Goal: Task Accomplishment & Management: Use online tool/utility

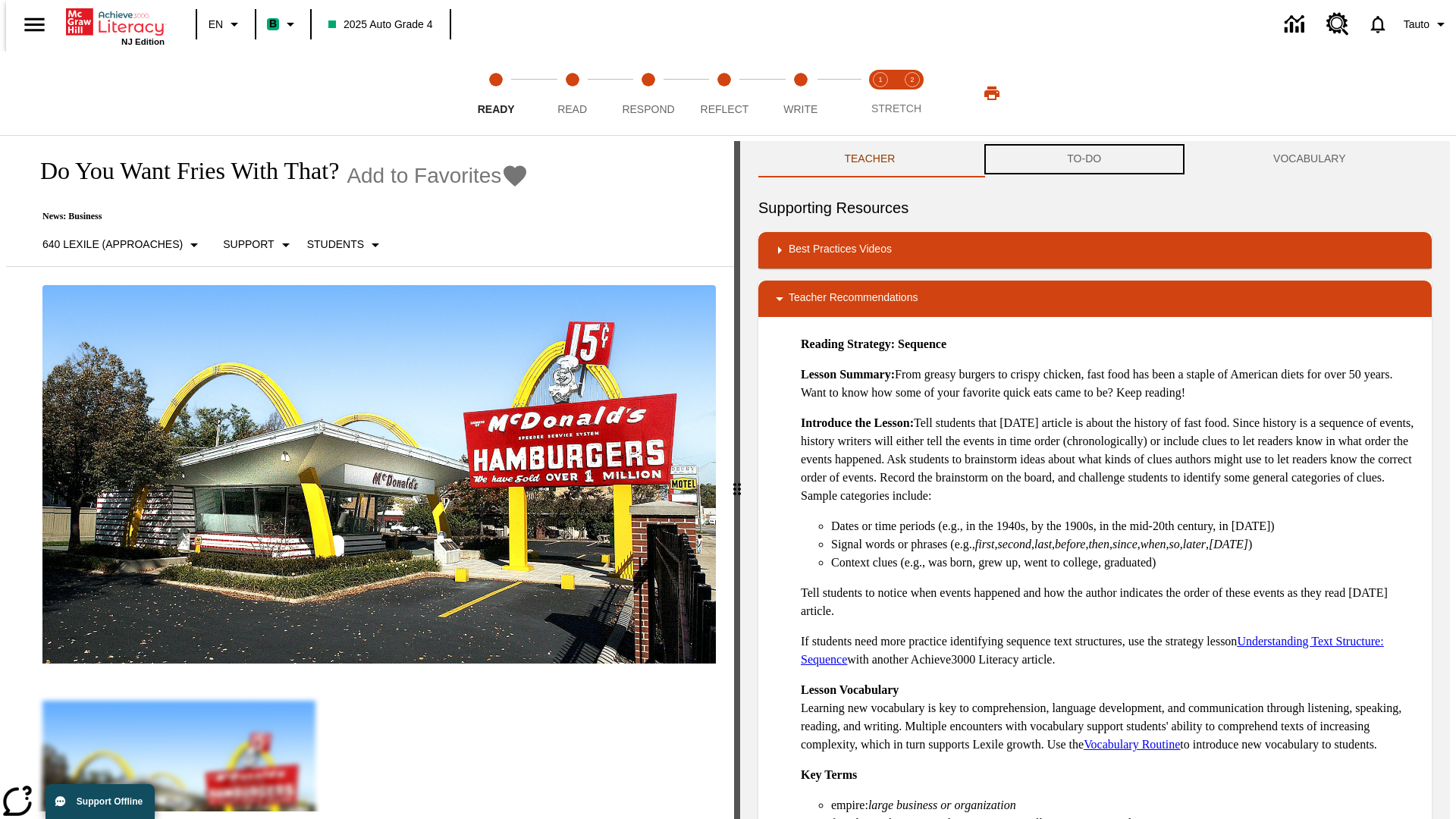
click at [1085, 160] on button "TO-DO" at bounding box center [1084, 160] width 206 height 36
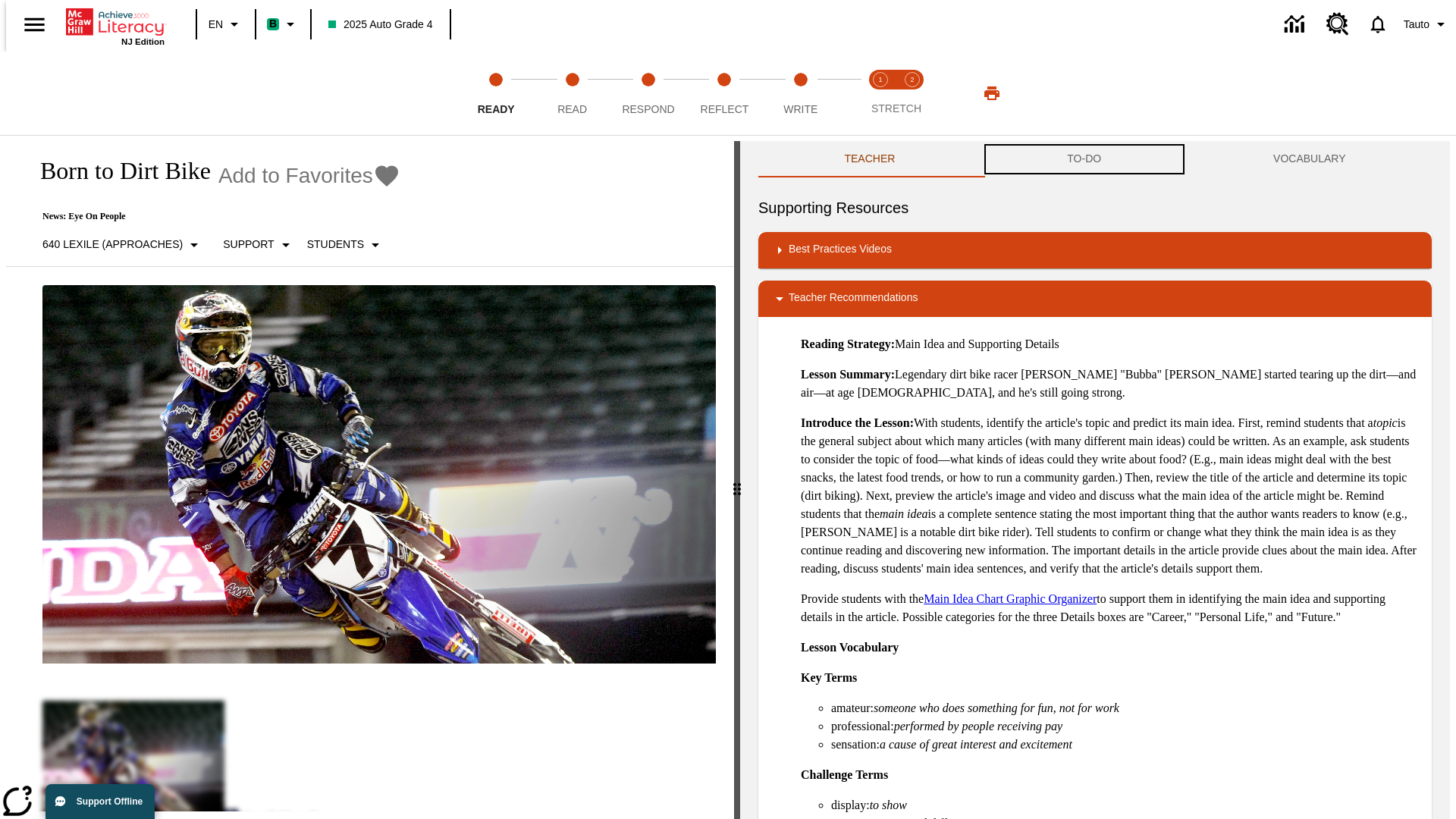
click at [1085, 160] on button "TO-DO" at bounding box center [1084, 160] width 206 height 36
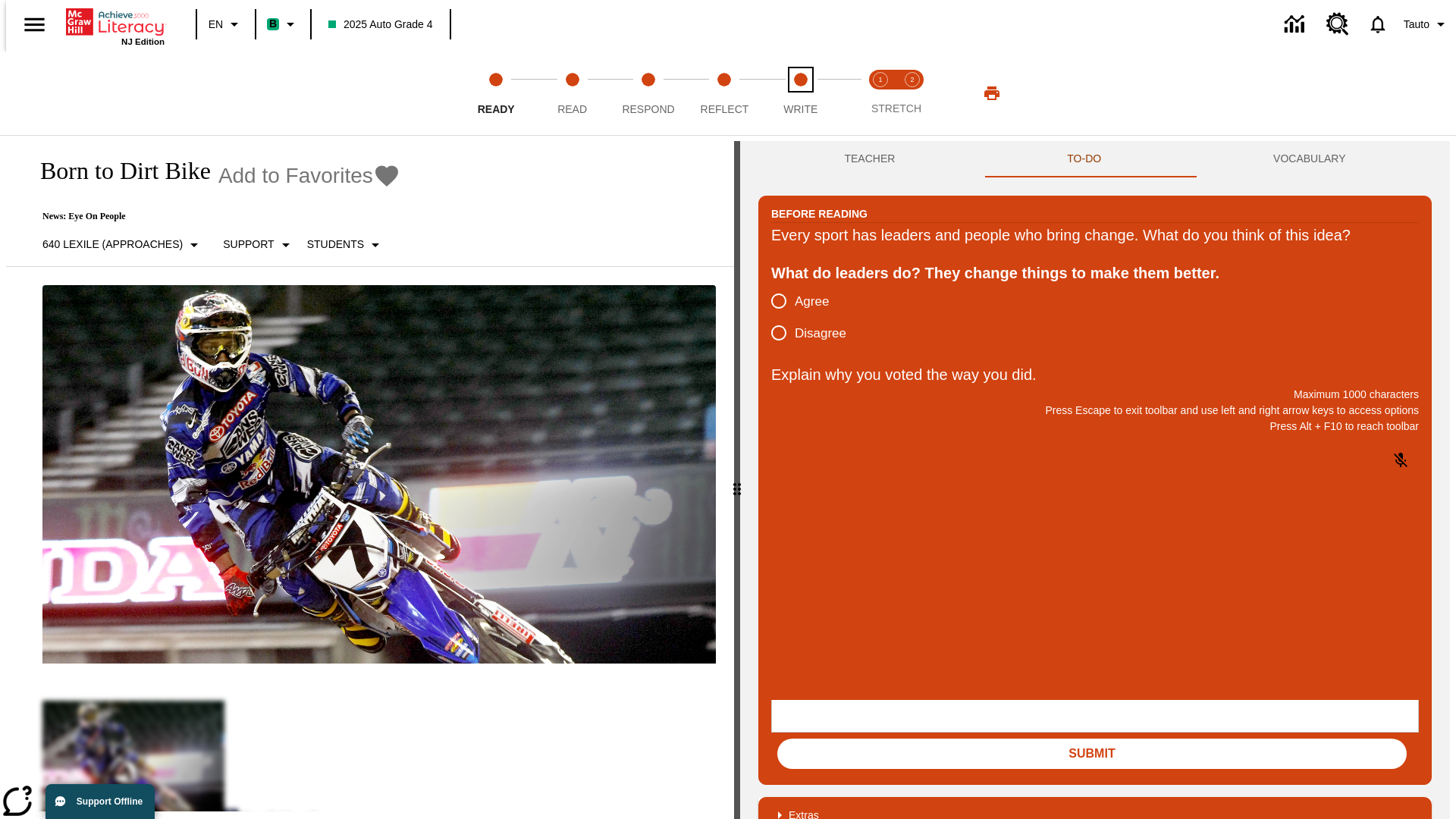
click at [800, 93] on span "Write" at bounding box center [800, 102] width 34 height 27
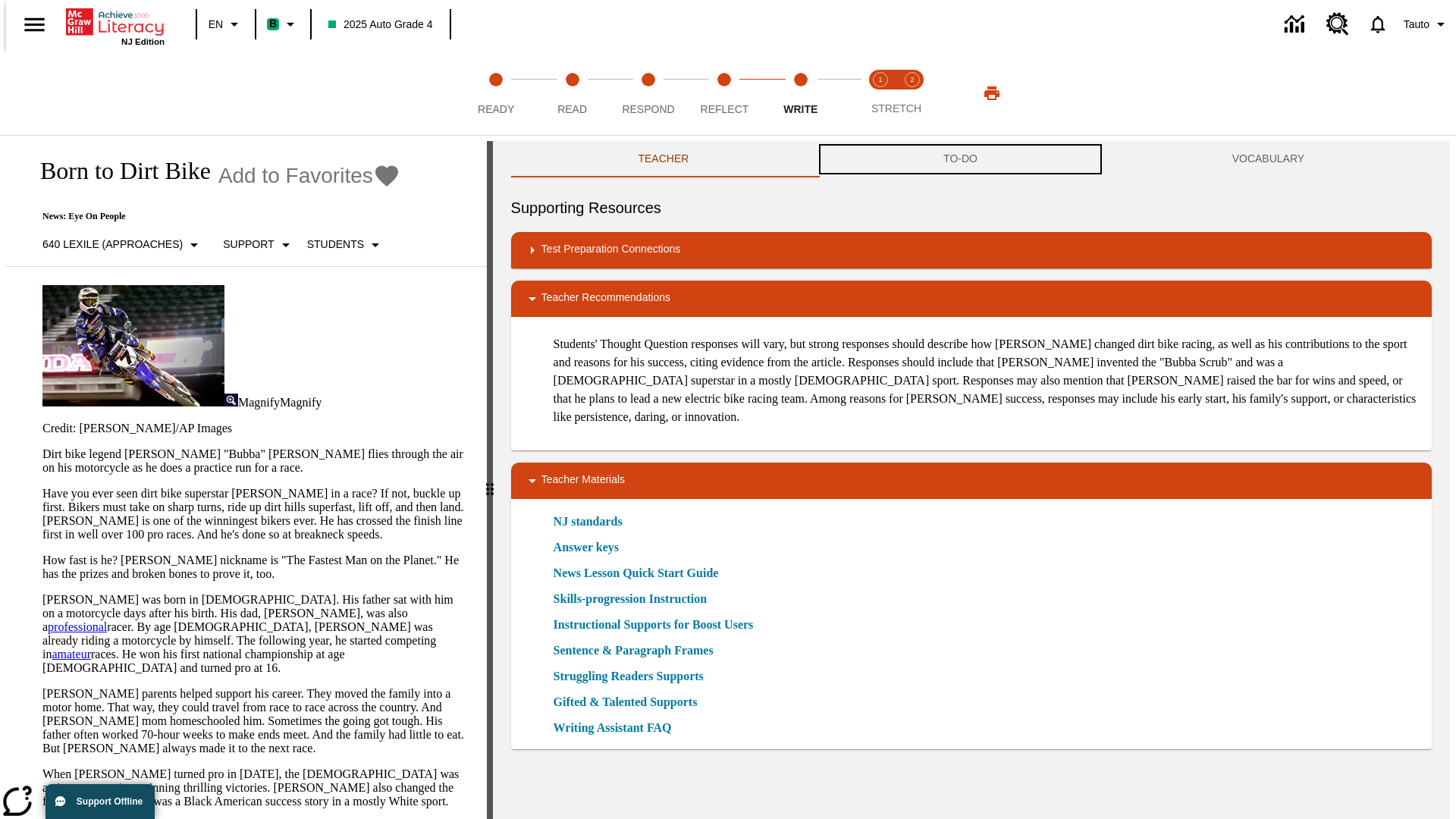
scroll to position [1, 0]
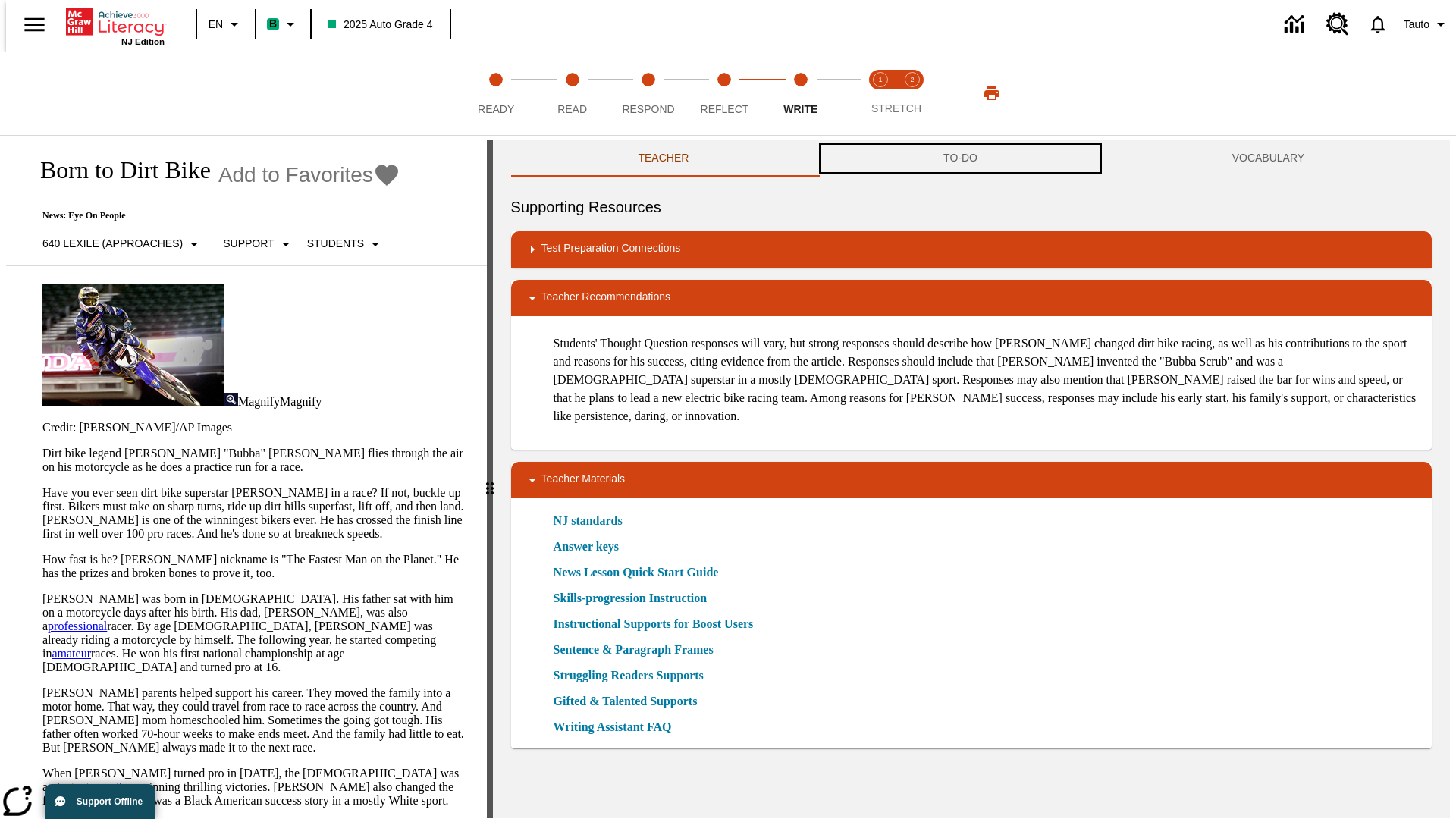
click at [961, 160] on button "TO-DO" at bounding box center [960, 159] width 289 height 36
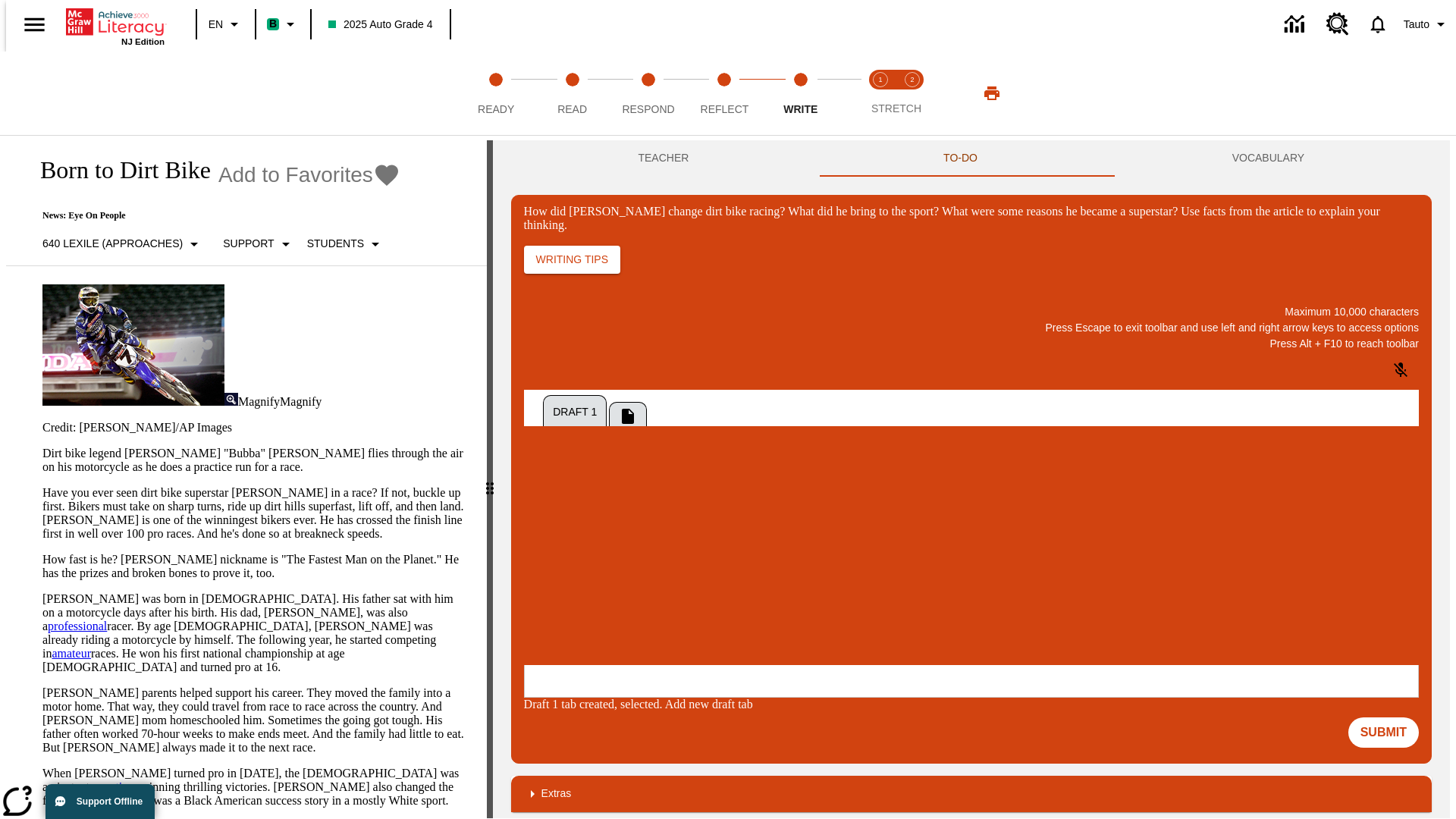
scroll to position [0, 0]
click at [555, 506] on span "Copy" at bounding box center [542, 512] width 25 height 12
